Goal: Information Seeking & Learning: Learn about a topic

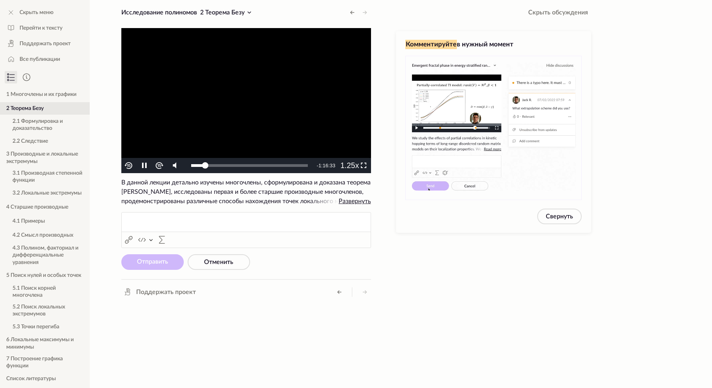
click at [272, 99] on video "To view this video please enable JavaScript, and consider upgrading to a web br…" at bounding box center [246, 100] width 250 height 145
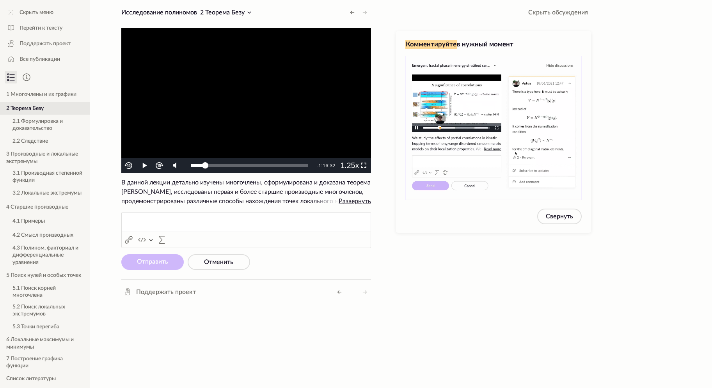
click at [272, 99] on video "To view this video please enable JavaScript, and consider upgrading to a web br…" at bounding box center [246, 100] width 250 height 145
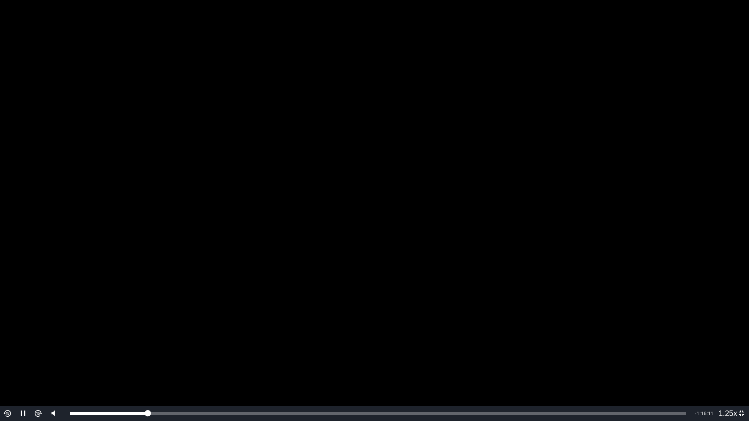
click at [684, 179] on video "To view this video please enable JavaScript, and consider upgrading to a web br…" at bounding box center [374, 210] width 749 height 421
click at [584, 148] on video "To view this video please enable JavaScript, and consider upgrading to a web br…" at bounding box center [374, 210] width 749 height 421
click at [418, 116] on video "To view this video please enable JavaScript, and consider upgrading to a web br…" at bounding box center [374, 210] width 749 height 421
click at [684, 123] on video "To view this video please enable JavaScript, and consider upgrading to a web br…" at bounding box center [374, 210] width 749 height 421
click at [542, 109] on video "To view this video please enable JavaScript, and consider upgrading to a web br…" at bounding box center [374, 210] width 749 height 421
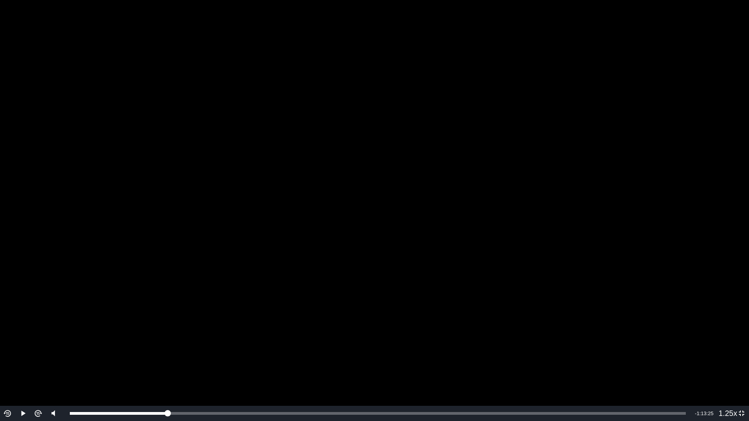
click at [642, 104] on video "To view this video please enable JavaScript, and consider upgrading to a web br…" at bounding box center [374, 210] width 749 height 421
click at [619, 170] on video "To view this video please enable JavaScript, and consider upgrading to a web br…" at bounding box center [374, 210] width 749 height 421
click at [623, 169] on video "To view this video please enable JavaScript, and consider upgrading to a web br…" at bounding box center [374, 210] width 749 height 421
click at [533, 220] on video "To view this video please enable JavaScript, and consider upgrading to a web br…" at bounding box center [374, 210] width 749 height 421
click at [711, 265] on video "To view this video please enable JavaScript, and consider upgrading to a web br…" at bounding box center [374, 210] width 749 height 421
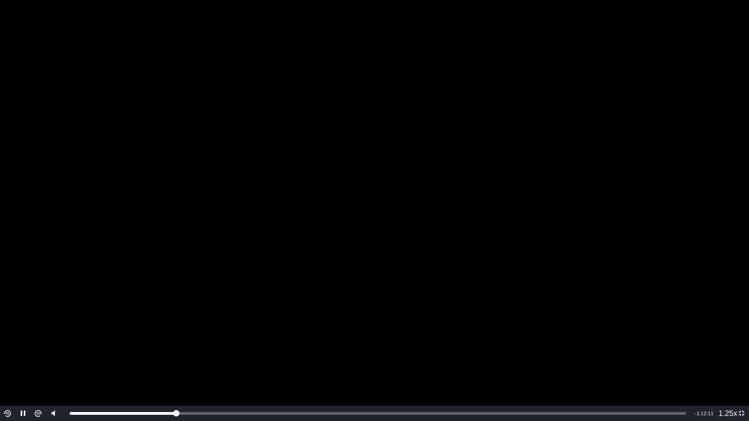
click at [711, 265] on video "To view this video please enable JavaScript, and consider upgrading to a web br…" at bounding box center [374, 210] width 749 height 421
click at [704, 214] on video "To view this video please enable JavaScript, and consider upgrading to a web br…" at bounding box center [374, 210] width 749 height 421
click at [697, 237] on video "To view this video please enable JavaScript, and consider upgrading to a web br…" at bounding box center [374, 210] width 749 height 421
click at [355, 237] on video "To view this video please enable JavaScript, and consider upgrading to a web br…" at bounding box center [374, 210] width 749 height 421
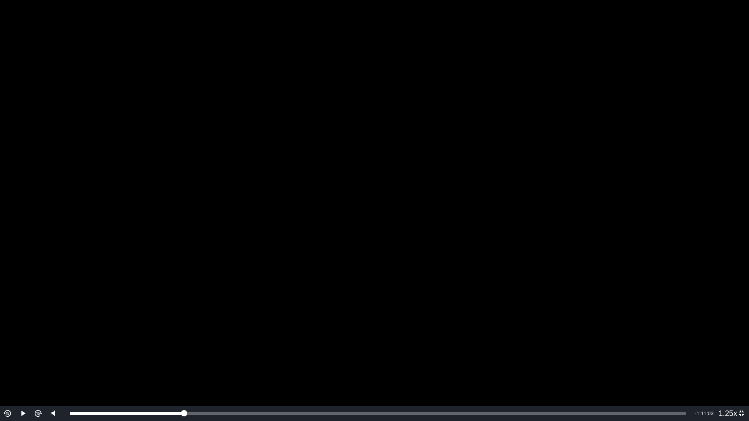
click at [358, 239] on video "To view this video please enable JavaScript, and consider upgrading to a web br…" at bounding box center [374, 210] width 749 height 421
click at [587, 223] on video "To view this video please enable JavaScript, and consider upgrading to a web br…" at bounding box center [374, 210] width 749 height 421
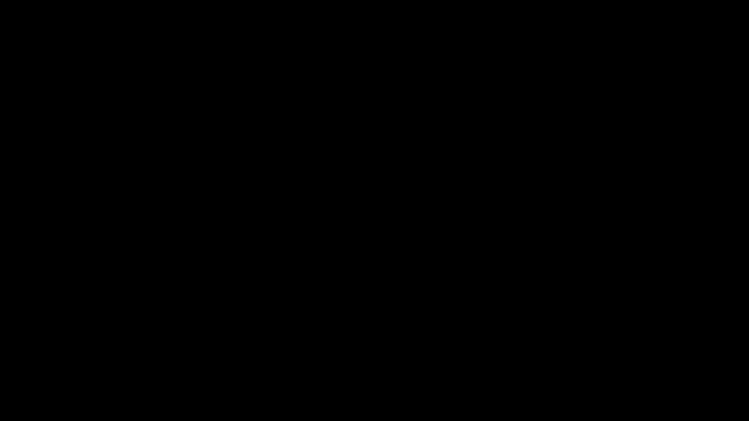
click at [597, 230] on video "To view this video please enable JavaScript, and consider upgrading to a web br…" at bounding box center [374, 210] width 749 height 421
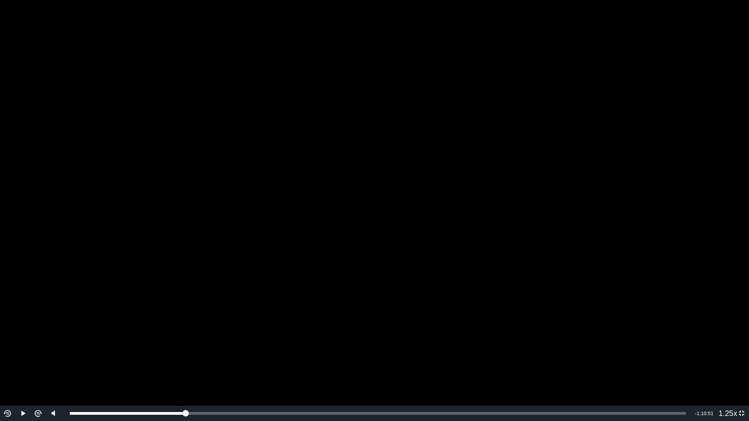
click at [597, 230] on video "To view this video please enable JavaScript, and consider upgrading to a web br…" at bounding box center [374, 210] width 749 height 421
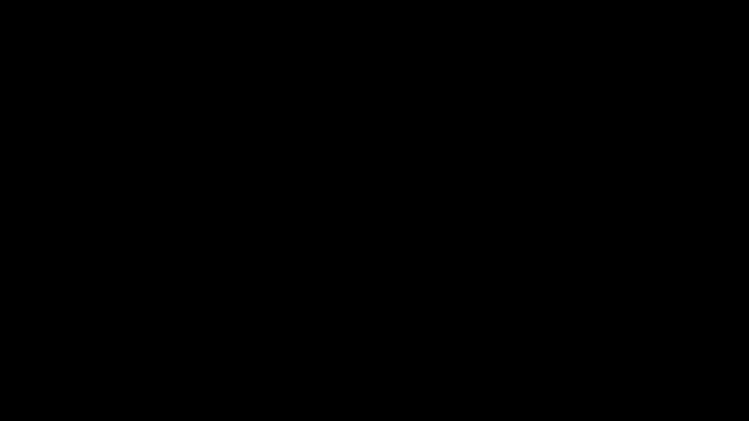
click at [597, 230] on video "To view this video please enable JavaScript, and consider upgrading to a web br…" at bounding box center [374, 210] width 749 height 421
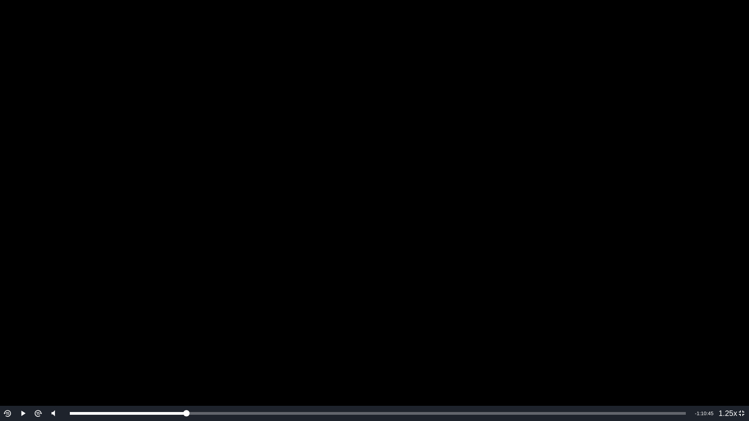
click at [597, 230] on video "To view this video please enable JavaScript, and consider upgrading to a web br…" at bounding box center [374, 210] width 749 height 421
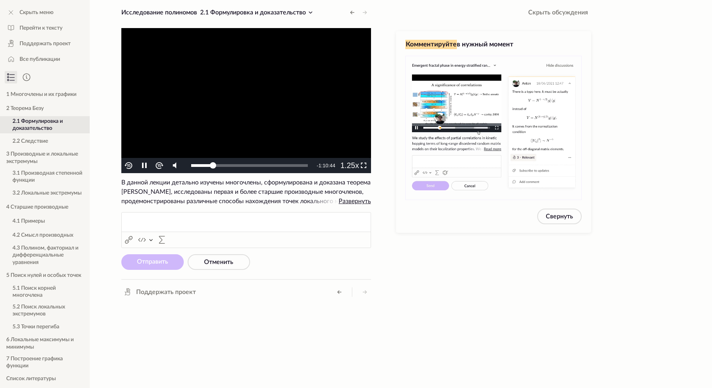
click at [261, 65] on video "To view this video please enable JavaScript, and consider upgrading to a web br…" at bounding box center [246, 100] width 250 height 145
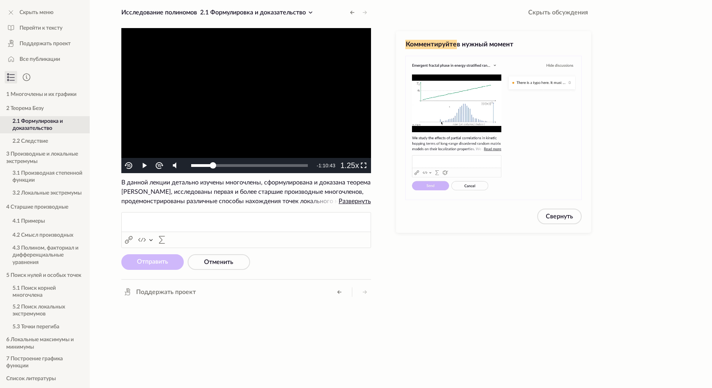
click at [261, 65] on video "To view this video please enable JavaScript, and consider upgrading to a web br…" at bounding box center [246, 100] width 250 height 145
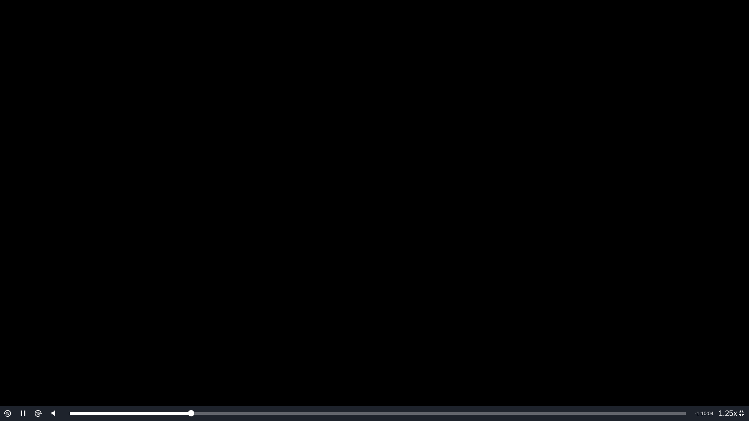
click at [635, 160] on video "To view this video please enable JavaScript, and consider upgrading to a web br…" at bounding box center [374, 210] width 749 height 421
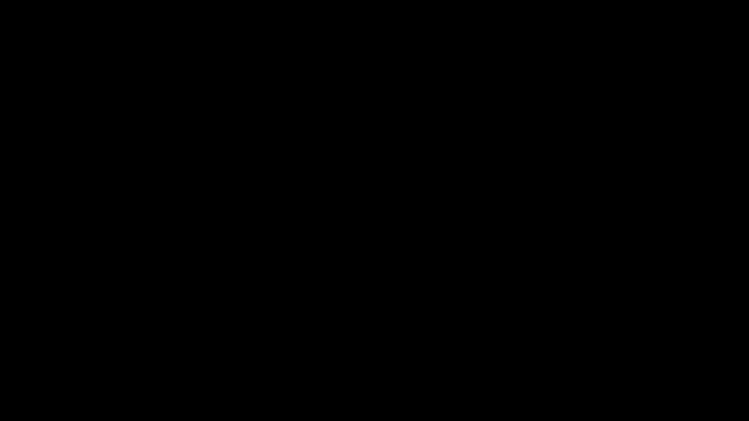
click at [635, 160] on video "To view this video please enable JavaScript, and consider upgrading to a web br…" at bounding box center [374, 210] width 749 height 421
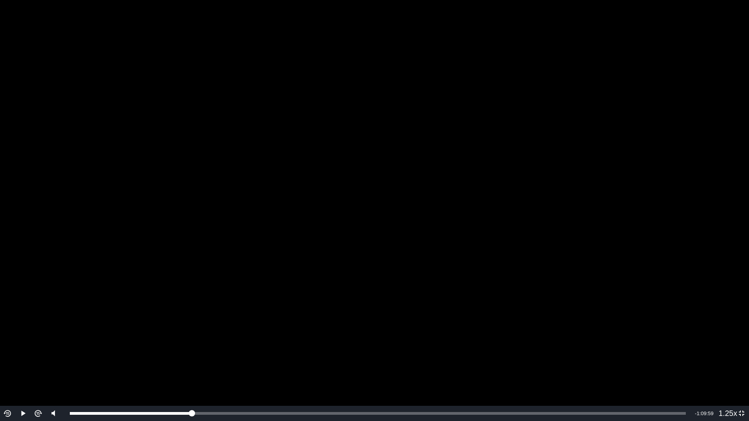
click at [635, 160] on video "To view this video please enable JavaScript, and consider upgrading to a web br…" at bounding box center [374, 210] width 749 height 421
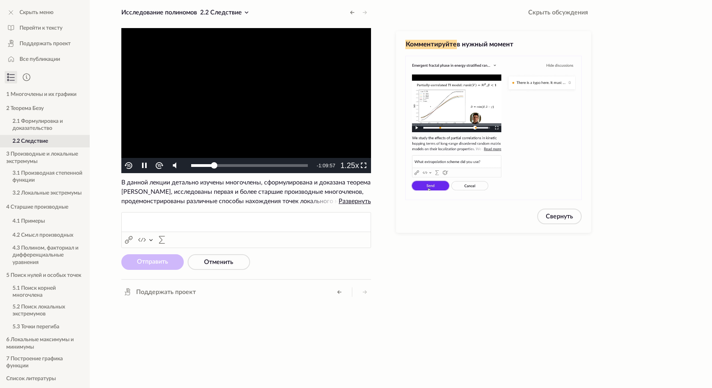
click at [258, 107] on video "To view this video please enable JavaScript, and consider upgrading to a web br…" at bounding box center [246, 100] width 250 height 145
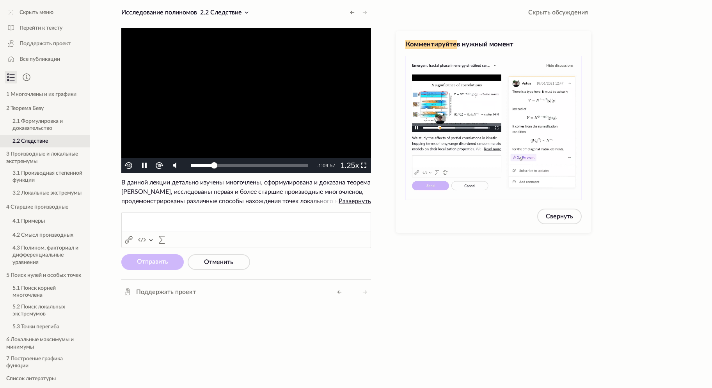
click at [258, 107] on video "To view this video please enable JavaScript, and consider upgrading to a web br…" at bounding box center [246, 100] width 250 height 145
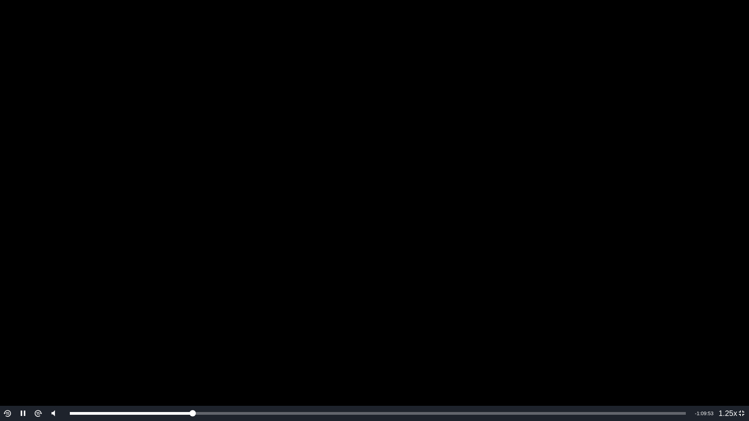
click at [675, 160] on video "To view this video please enable JavaScript, and consider upgrading to a web br…" at bounding box center [374, 210] width 749 height 421
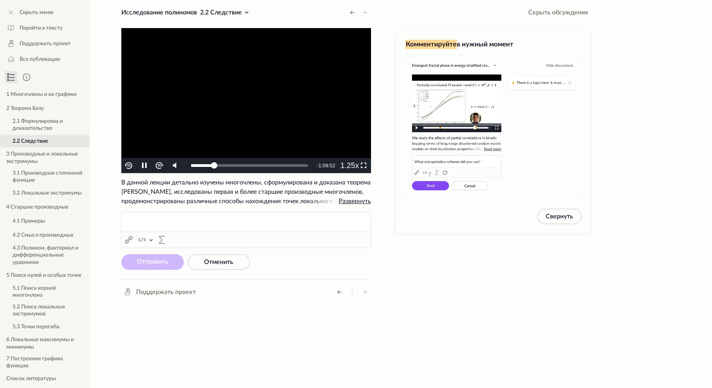
click at [280, 95] on video "To view this video please enable JavaScript, and consider upgrading to a web br…" at bounding box center [246, 100] width 250 height 145
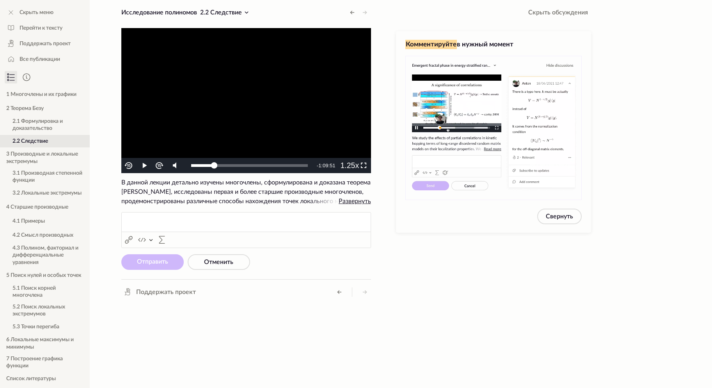
click at [280, 95] on video "To view this video please enable JavaScript, and consider upgrading to a web br…" at bounding box center [246, 100] width 250 height 145
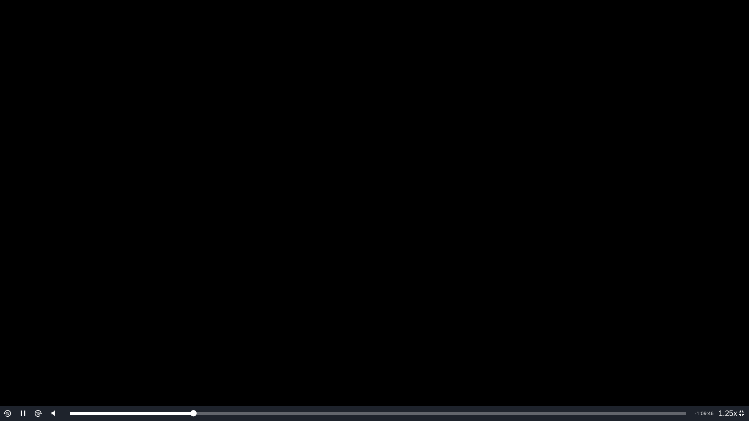
click at [676, 108] on video "To view this video please enable JavaScript, and consider upgrading to a web br…" at bounding box center [374, 210] width 749 height 421
click at [664, 105] on video "To view this video please enable JavaScript, and consider upgrading to a web br…" at bounding box center [374, 210] width 749 height 421
click at [599, 110] on video "To view this video please enable JavaScript, and consider upgrading to a web br…" at bounding box center [374, 210] width 749 height 421
click at [607, 112] on video "To view this video please enable JavaScript, and consider upgrading to a web br…" at bounding box center [374, 210] width 749 height 421
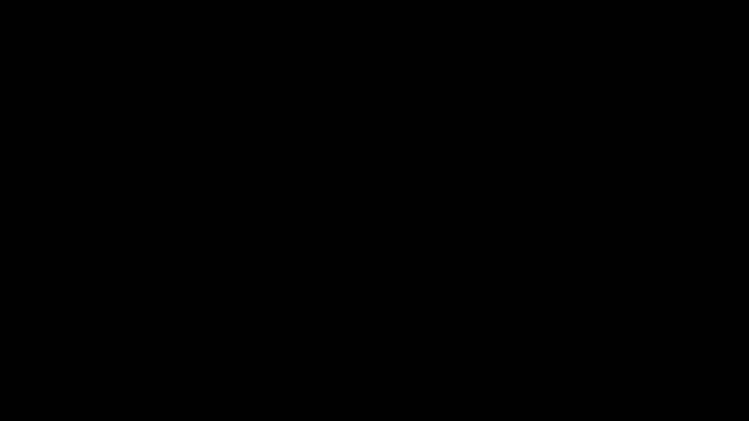
click at [619, 117] on video "To view this video please enable JavaScript, and consider upgrading to a web br…" at bounding box center [374, 210] width 749 height 421
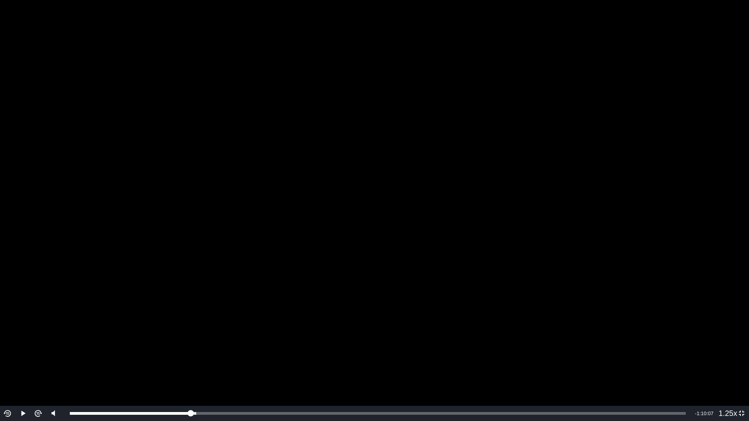
click at [619, 117] on video "To view this video please enable JavaScript, and consider upgrading to a web br…" at bounding box center [374, 210] width 749 height 421
click at [597, 175] on video "To view this video please enable JavaScript, and consider upgrading to a web br…" at bounding box center [374, 210] width 749 height 421
click at [575, 192] on video "To view this video please enable JavaScript, and consider upgrading to a web br…" at bounding box center [374, 210] width 749 height 421
click at [554, 211] on video "To view this video please enable JavaScript, and consider upgrading to a web br…" at bounding box center [374, 210] width 749 height 421
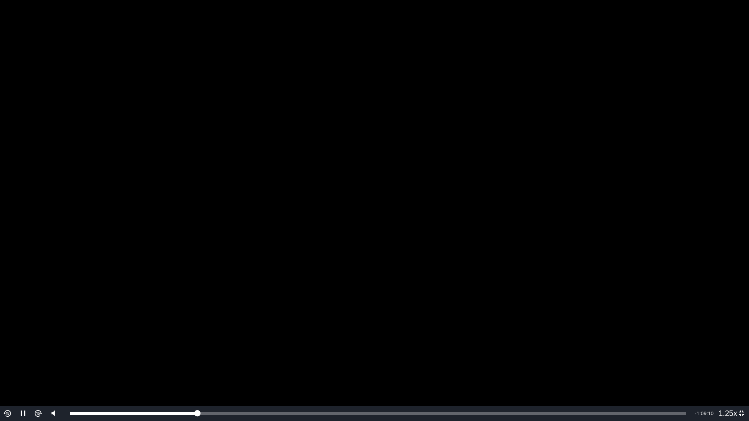
click at [711, 188] on video "To view this video please enable JavaScript, and consider upgrading to a web br…" at bounding box center [374, 210] width 749 height 421
click at [578, 181] on video "To view this video please enable JavaScript, and consider upgrading to a web br…" at bounding box center [374, 210] width 749 height 421
click at [574, 184] on video "To view this video please enable JavaScript, and consider upgrading to a web br…" at bounding box center [374, 210] width 749 height 421
click at [594, 156] on video "To view this video please enable JavaScript, and consider upgrading to a web br…" at bounding box center [374, 210] width 749 height 421
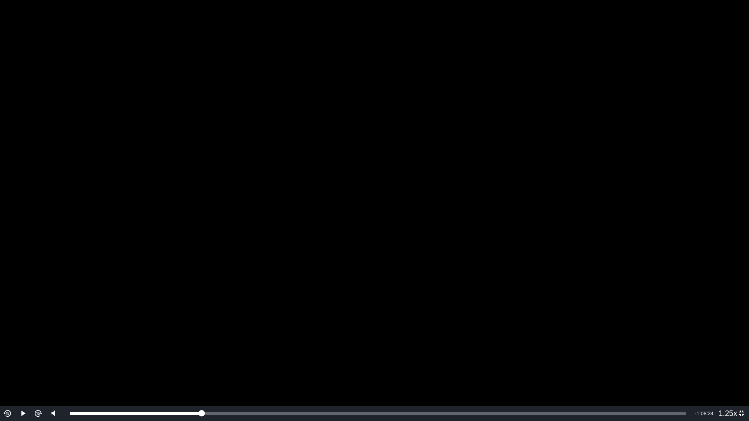
click at [592, 156] on video "To view this video please enable JavaScript, and consider upgrading to a web br…" at bounding box center [374, 210] width 749 height 421
click at [652, 168] on video "To view this video please enable JavaScript, and consider upgrading to a web br…" at bounding box center [374, 210] width 749 height 421
click at [682, 203] on video "To view this video please enable JavaScript, and consider upgrading to a web br…" at bounding box center [374, 210] width 749 height 421
click at [671, 200] on video "To view this video please enable JavaScript, and consider upgrading to a web br…" at bounding box center [374, 210] width 749 height 421
click at [668, 212] on video "To view this video please enable JavaScript, and consider upgrading to a web br…" at bounding box center [374, 210] width 749 height 421
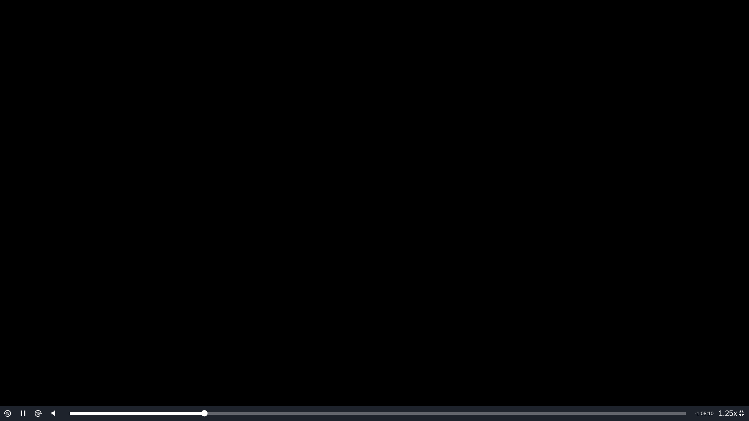
click at [693, 155] on video "To view this video please enable JavaScript, and consider upgrading to a web br…" at bounding box center [374, 210] width 749 height 421
click at [662, 171] on video "To view this video please enable JavaScript, and consider upgrading to a web br…" at bounding box center [374, 210] width 749 height 421
click at [668, 253] on video "To view this video please enable JavaScript, and consider upgrading to a web br…" at bounding box center [374, 210] width 749 height 421
click at [557, 241] on video "To view this video please enable JavaScript, and consider upgrading to a web br…" at bounding box center [374, 210] width 749 height 421
click at [537, 158] on video "To view this video please enable JavaScript, and consider upgrading to a web br…" at bounding box center [374, 210] width 749 height 421
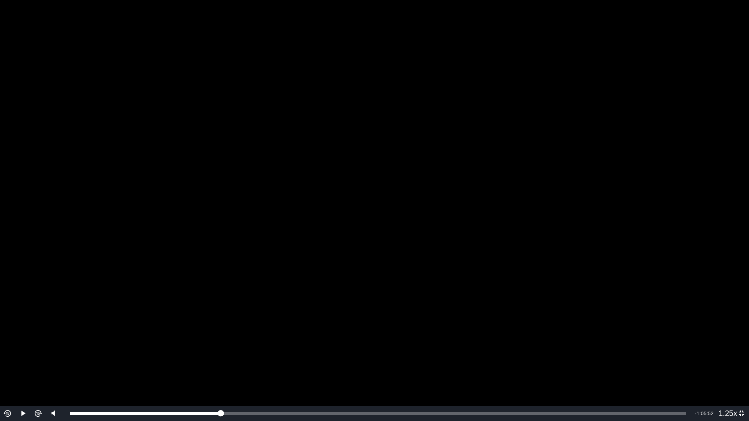
click at [532, 114] on video "To view this video please enable JavaScript, and consider upgrading to a web br…" at bounding box center [374, 210] width 749 height 421
click at [372, 217] on video "To view this video please enable JavaScript, and consider upgrading to a web br…" at bounding box center [374, 210] width 749 height 421
click at [484, 195] on video "To view this video please enable JavaScript, and consider upgrading to a web br…" at bounding box center [374, 210] width 749 height 421
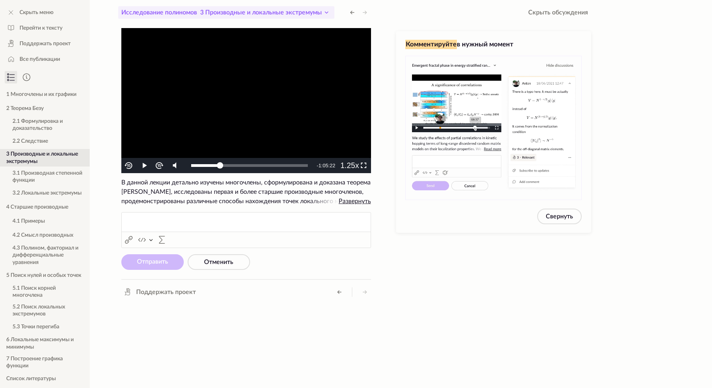
click at [324, 12] on icon at bounding box center [326, 12] width 9 height 9
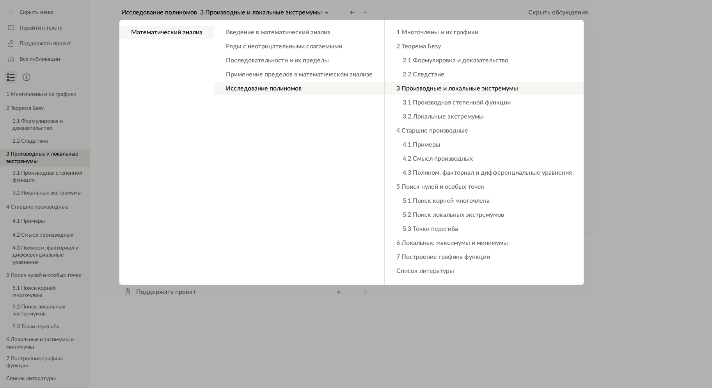
click at [624, 153] on app-backdrop at bounding box center [356, 194] width 712 height 388
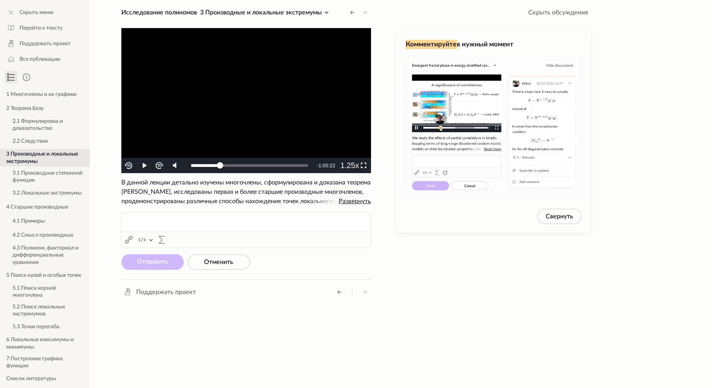
click at [298, 101] on video "To view this video please enable JavaScript, and consider upgrading to a web br…" at bounding box center [246, 100] width 250 height 145
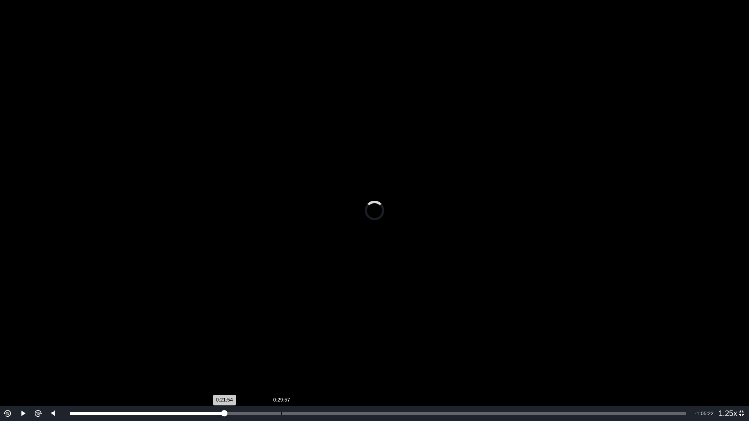
click at [281, 388] on div "Loaded : 25.03% 0:29:57 0:21:54" at bounding box center [378, 413] width 624 height 15
click at [315, 388] on div "0:34:24" at bounding box center [314, 413] width 0 height 3
click at [370, 388] on div "0:42:19" at bounding box center [370, 413] width 0 height 3
click at [406, 388] on div "0:47:02" at bounding box center [406, 413] width 0 height 3
click at [463, 388] on div "Loaded : 49.44% 0:55:19 0:47:25" at bounding box center [380, 413] width 628 height 15
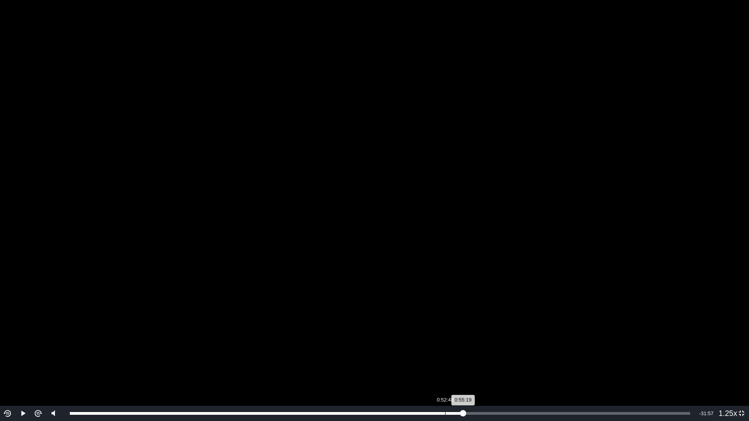
click at [445, 388] on div "Loaded : 63.36% 0:52:48 0:55:19" at bounding box center [380, 413] width 628 height 15
click at [438, 388] on div "0:51:45" at bounding box center [438, 413] width 0 height 3
click at [431, 388] on div "Loaded : 65.04% 0:50:49 0:51:45" at bounding box center [380, 413] width 628 height 15
click at [431, 388] on div "0:50:49" at bounding box center [250, 413] width 361 height 3
click at [431, 388] on div "0:51:09" at bounding box center [251, 413] width 363 height 3
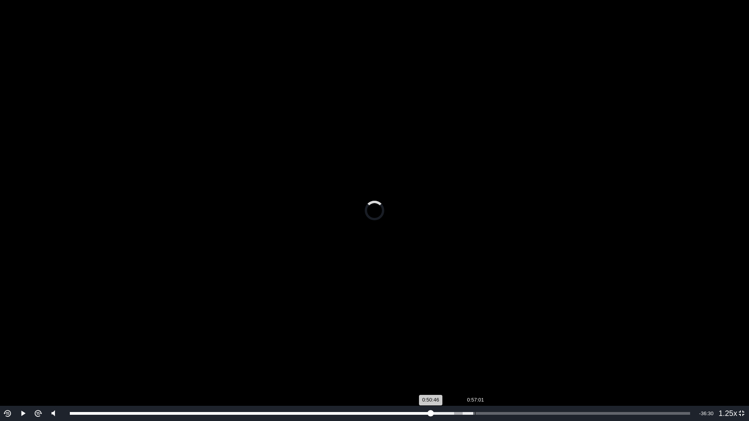
click at [475, 388] on div "0:57:01" at bounding box center [475, 413] width 0 height 3
click at [528, 388] on div "Loaded : 65.04% 1:04:09 0:57:01" at bounding box center [380, 413] width 620 height 3
click at [576, 388] on div "1:10:48" at bounding box center [576, 413] width 0 height 3
click at [616, 388] on div "Loaded : 74.93% 1:16:50 1:11:18" at bounding box center [380, 413] width 628 height 15
click at [208, 388] on div "Loaded : 82.95% 0:19:19 1:16:50" at bounding box center [380, 413] width 628 height 15
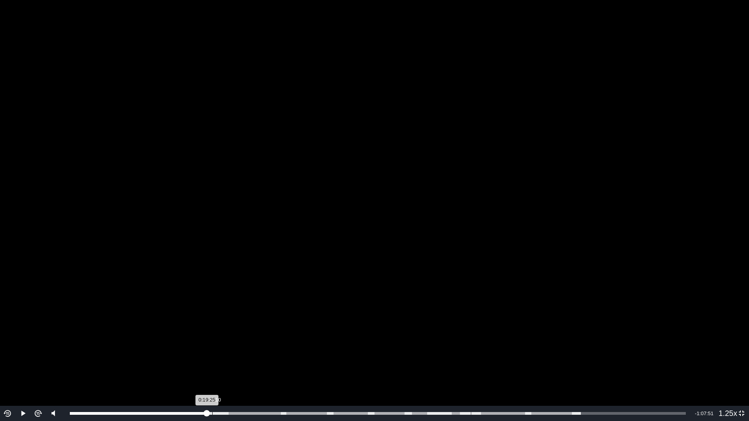
click at [213, 388] on div "0:20:10" at bounding box center [212, 413] width 0 height 3
click at [218, 388] on div "0:21:00" at bounding box center [218, 413] width 0 height 3
click at [297, 319] on video "To view this video please enable JavaScript, and consider upgrading to a web br…" at bounding box center [374, 210] width 749 height 421
click at [650, 121] on video "To view this video please enable JavaScript, and consider upgrading to a web br…" at bounding box center [374, 210] width 749 height 421
click at [406, 159] on video "To view this video please enable JavaScript, and consider upgrading to a web br…" at bounding box center [374, 210] width 749 height 421
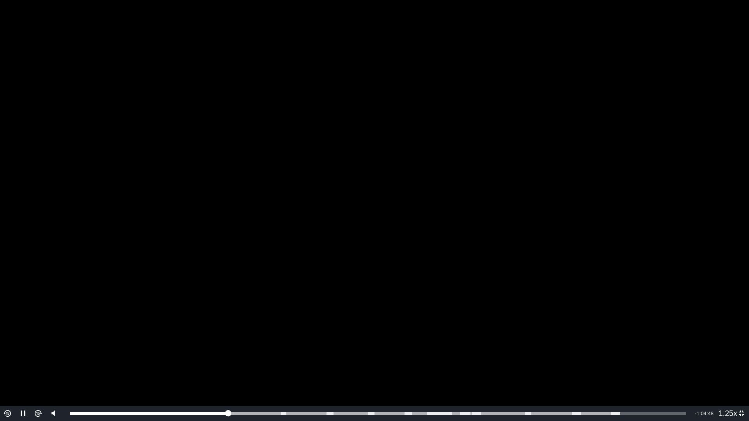
click at [405, 159] on video "To view this video please enable JavaScript, and consider upgrading to a web br…" at bounding box center [374, 210] width 749 height 421
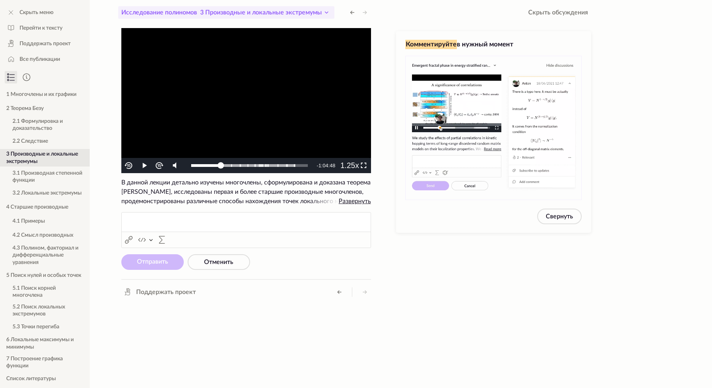
click at [325, 12] on icon at bounding box center [326, 12] width 9 height 9
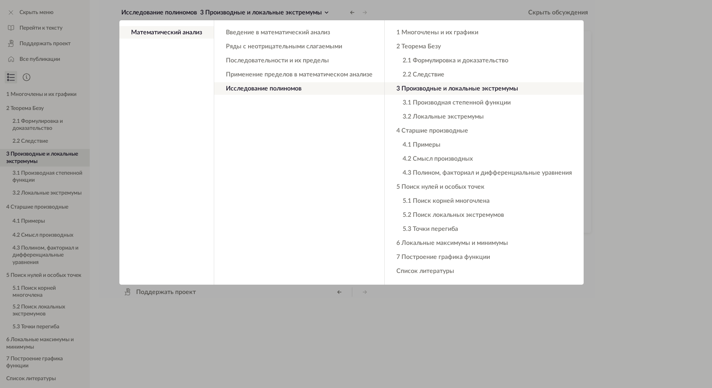
click at [626, 149] on app-backdrop at bounding box center [356, 194] width 712 height 388
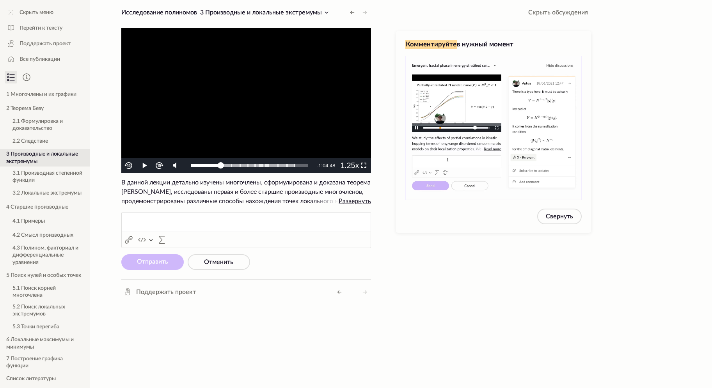
click at [282, 104] on video "To view this video please enable JavaScript, and consider upgrading to a web br…" at bounding box center [246, 100] width 250 height 145
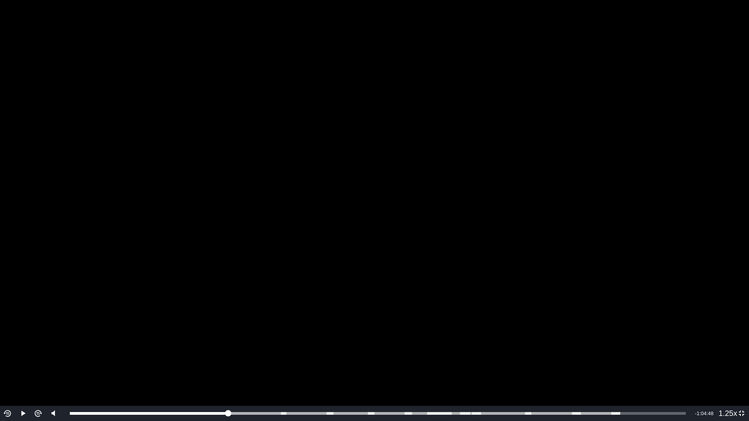
click at [449, 226] on video "To view this video please enable JavaScript, and consider upgrading to a web br…" at bounding box center [374, 210] width 749 height 421
click at [700, 214] on video "To view this video please enable JavaScript, and consider upgrading to a web br…" at bounding box center [374, 210] width 749 height 421
click at [585, 75] on video "To view this video please enable JavaScript, and consider upgrading to a web br…" at bounding box center [374, 210] width 749 height 421
click at [585, 74] on video "To view this video please enable JavaScript, and consider upgrading to a web br…" at bounding box center [374, 210] width 749 height 421
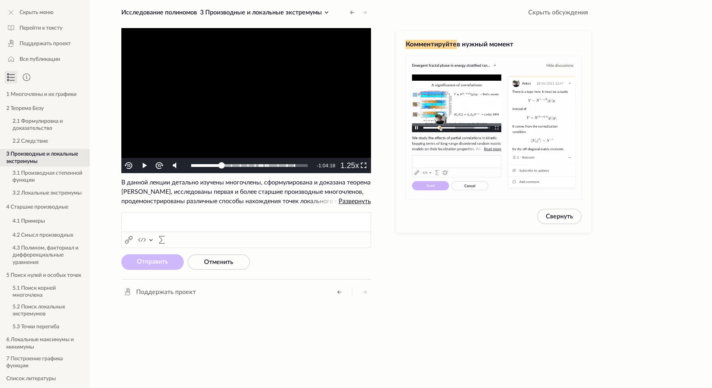
click at [266, 101] on video "To view this video please enable JavaScript, and consider upgrading to a web br…" at bounding box center [246, 100] width 250 height 145
click at [269, 97] on video "To view this video please enable JavaScript, and consider upgrading to a web br…" at bounding box center [246, 100] width 250 height 145
